Goal: Task Accomplishment & Management: Manage account settings

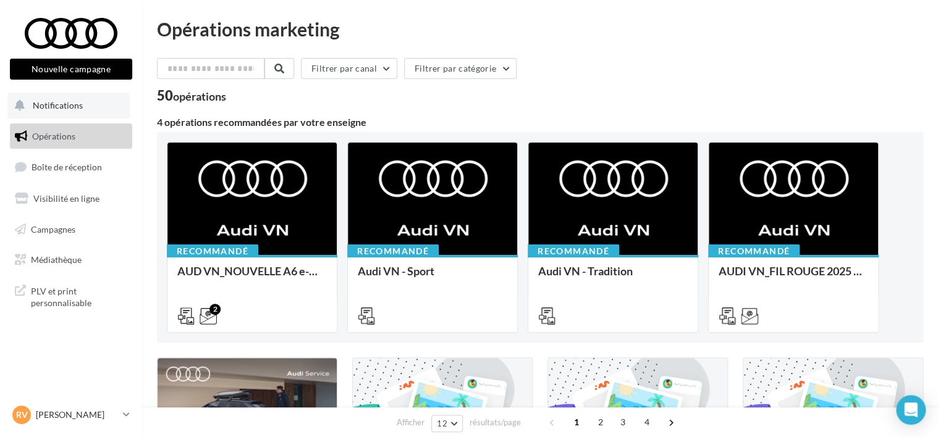
click at [69, 98] on button "Notifications" at bounding box center [68, 106] width 122 height 26
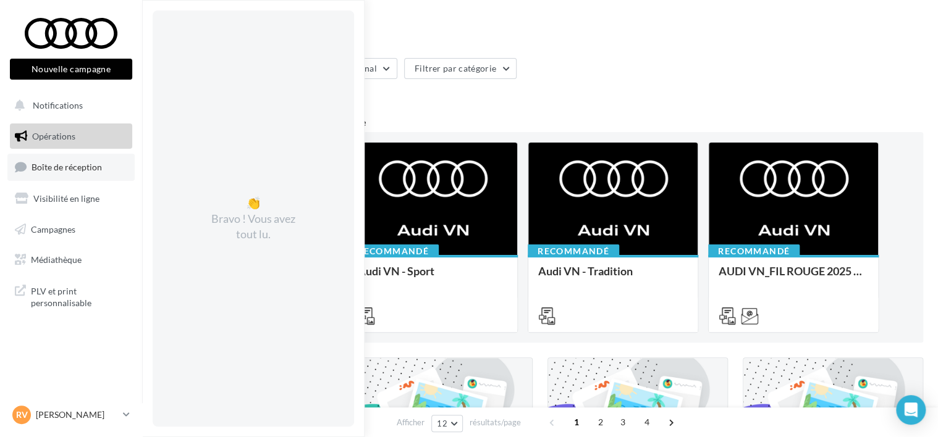
click at [59, 161] on link "Boîte de réception" at bounding box center [70, 167] width 127 height 27
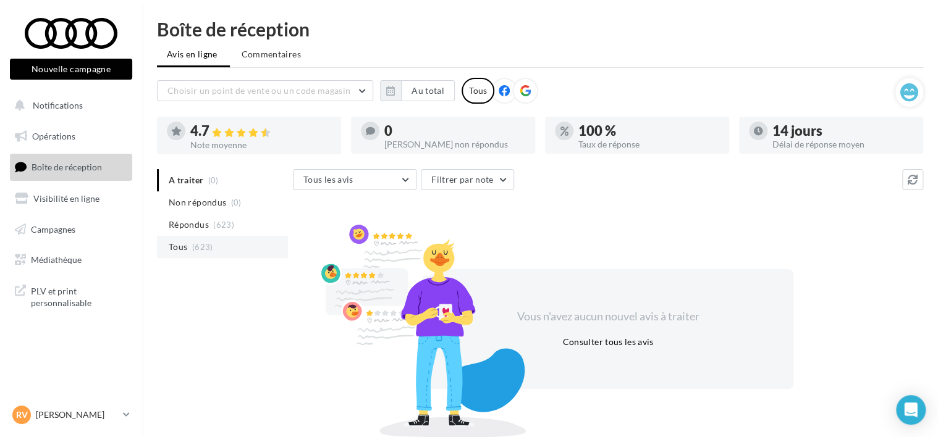
click at [196, 240] on li "Tous (623)" at bounding box center [222, 247] width 131 height 22
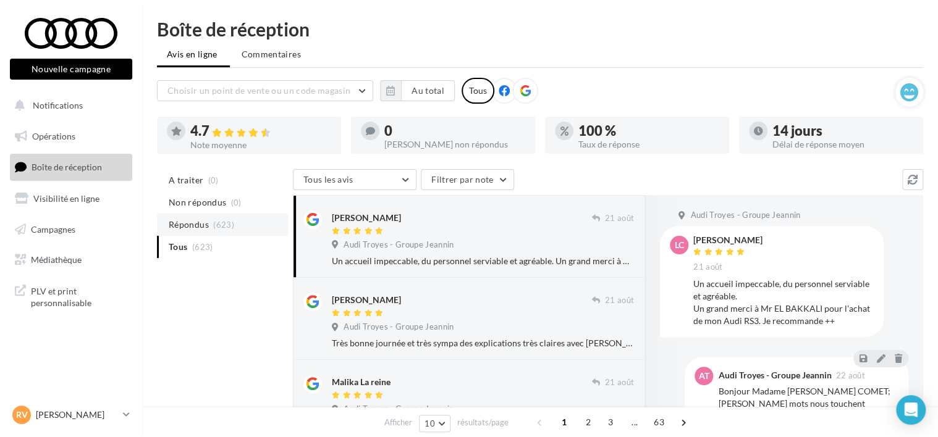
click at [193, 227] on span "Répondus" at bounding box center [189, 225] width 40 height 12
click at [198, 180] on span "A traiter" at bounding box center [186, 180] width 35 height 12
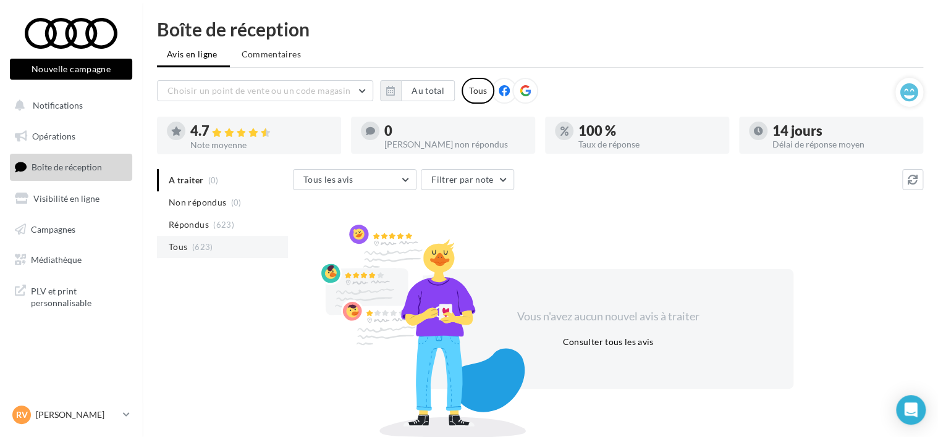
click at [183, 245] on span "Tous" at bounding box center [178, 247] width 19 height 12
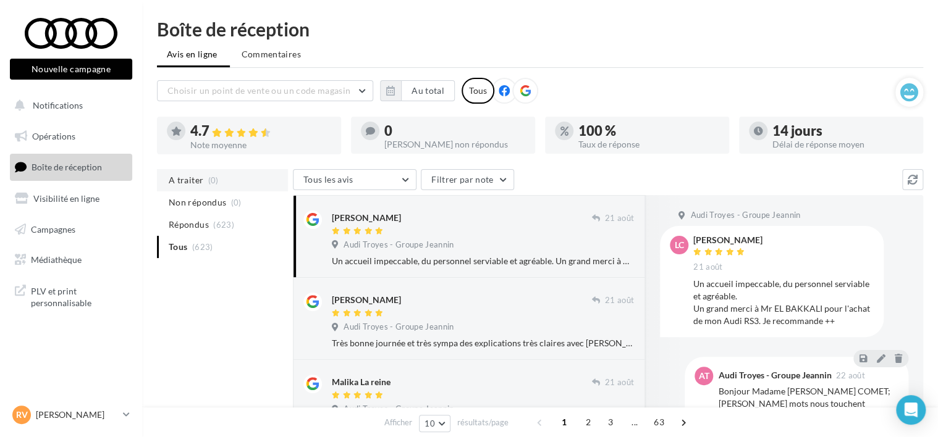
click at [184, 185] on span "A traiter" at bounding box center [186, 180] width 35 height 12
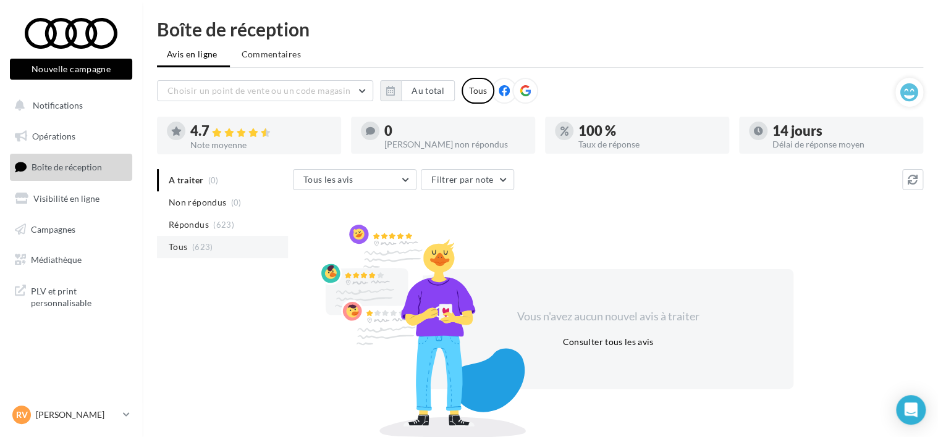
click at [180, 248] on span "Tous" at bounding box center [178, 247] width 19 height 12
